Goal: Information Seeking & Learning: Find specific fact

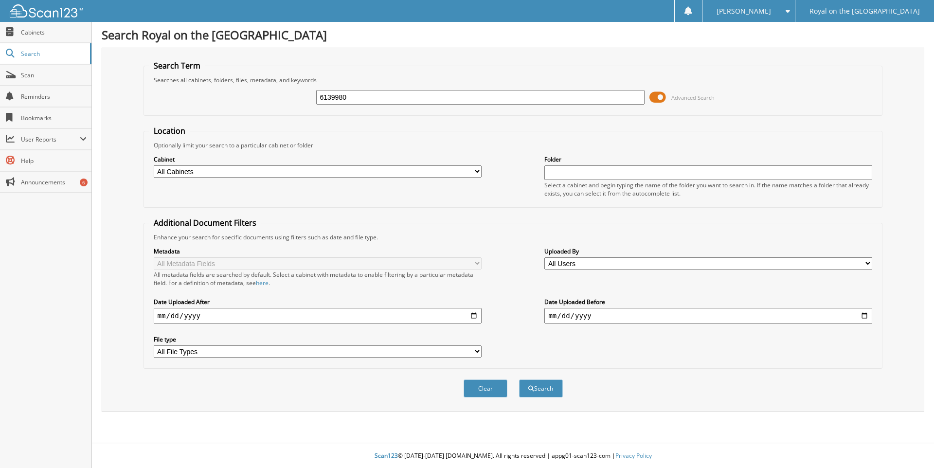
type input "6139980"
click at [519, 380] on button "Search" at bounding box center [541, 389] width 44 height 18
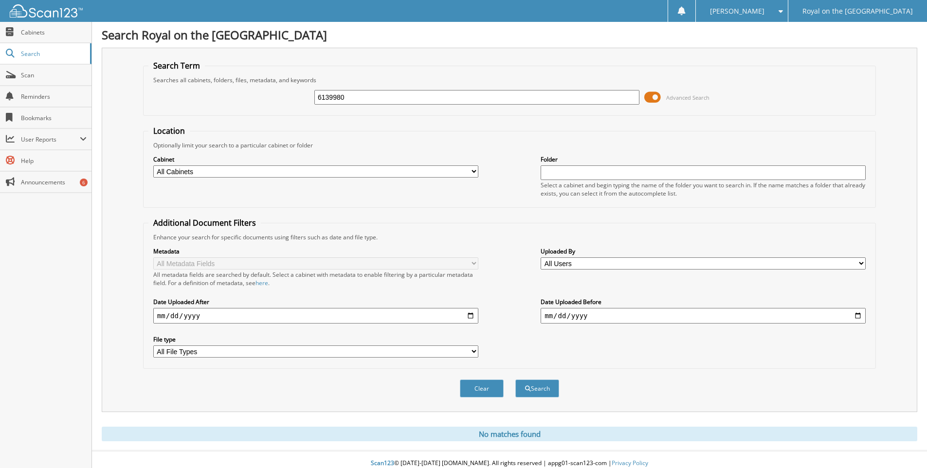
drag, startPoint x: 657, startPoint y: 97, endPoint x: 646, endPoint y: 97, distance: 10.7
click at [646, 97] on span at bounding box center [652, 97] width 17 height 15
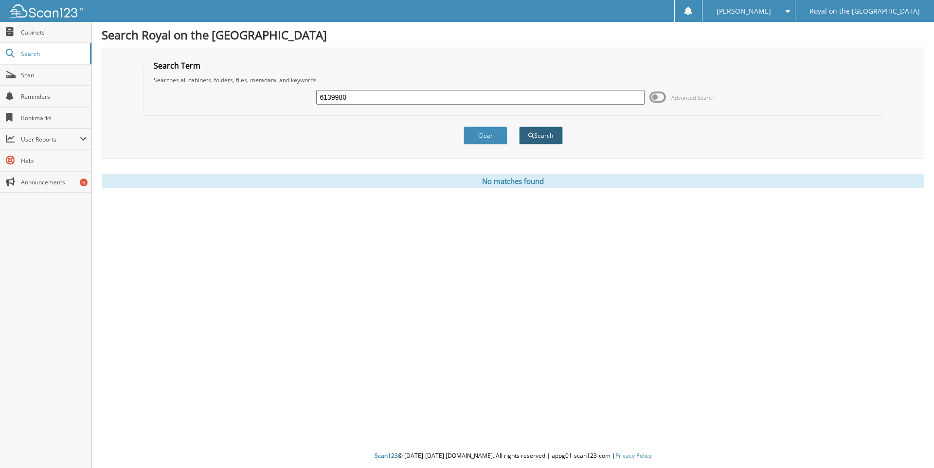
click at [541, 137] on button "Search" at bounding box center [541, 136] width 44 height 18
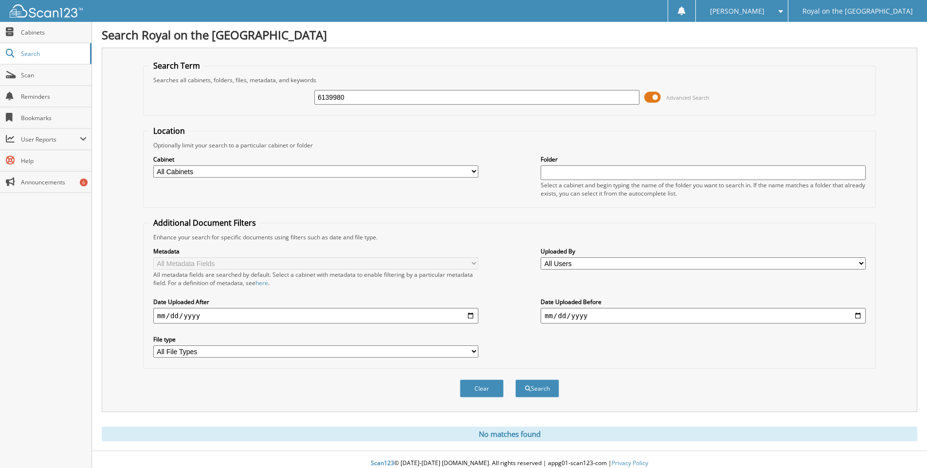
drag, startPoint x: 657, startPoint y: 98, endPoint x: 649, endPoint y: 97, distance: 7.8
click at [649, 97] on span at bounding box center [652, 97] width 17 height 15
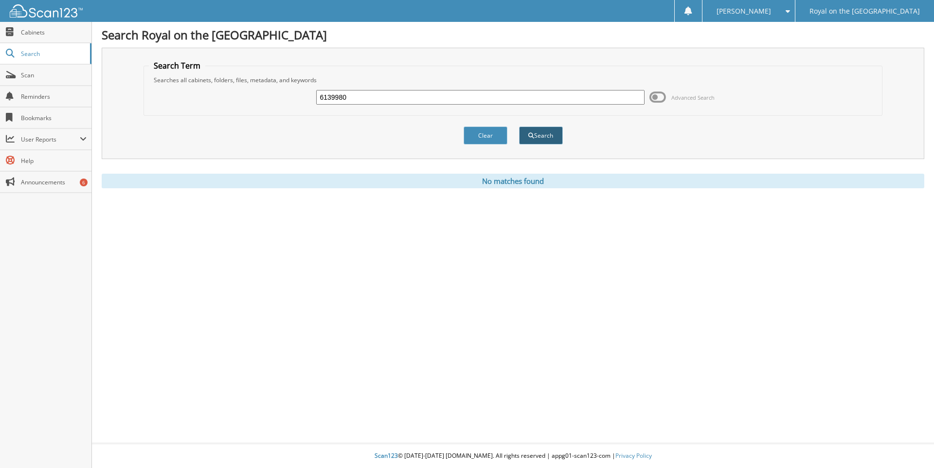
click at [553, 137] on button "Search" at bounding box center [541, 136] width 44 height 18
